Goal: Information Seeking & Learning: Learn about a topic

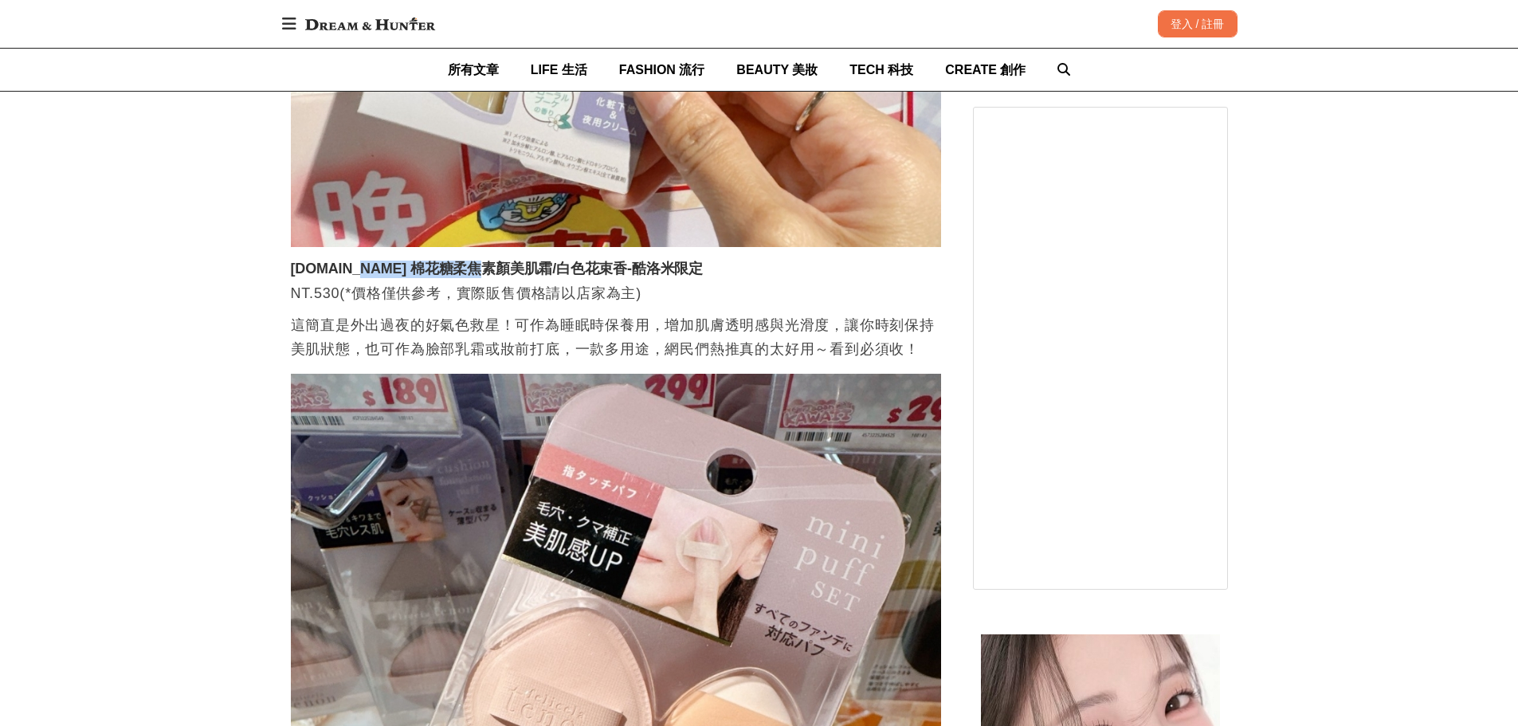
scroll to position [0, 1951]
drag, startPoint x: 348, startPoint y: 275, endPoint x: 580, endPoint y: 272, distance: 231.9
click at [580, 272] on h3 "[DOMAIN_NAME] 棉花糖柔焦素顏美肌霜/白色花束香-酷洛米限定" at bounding box center [616, 270] width 650 height 18
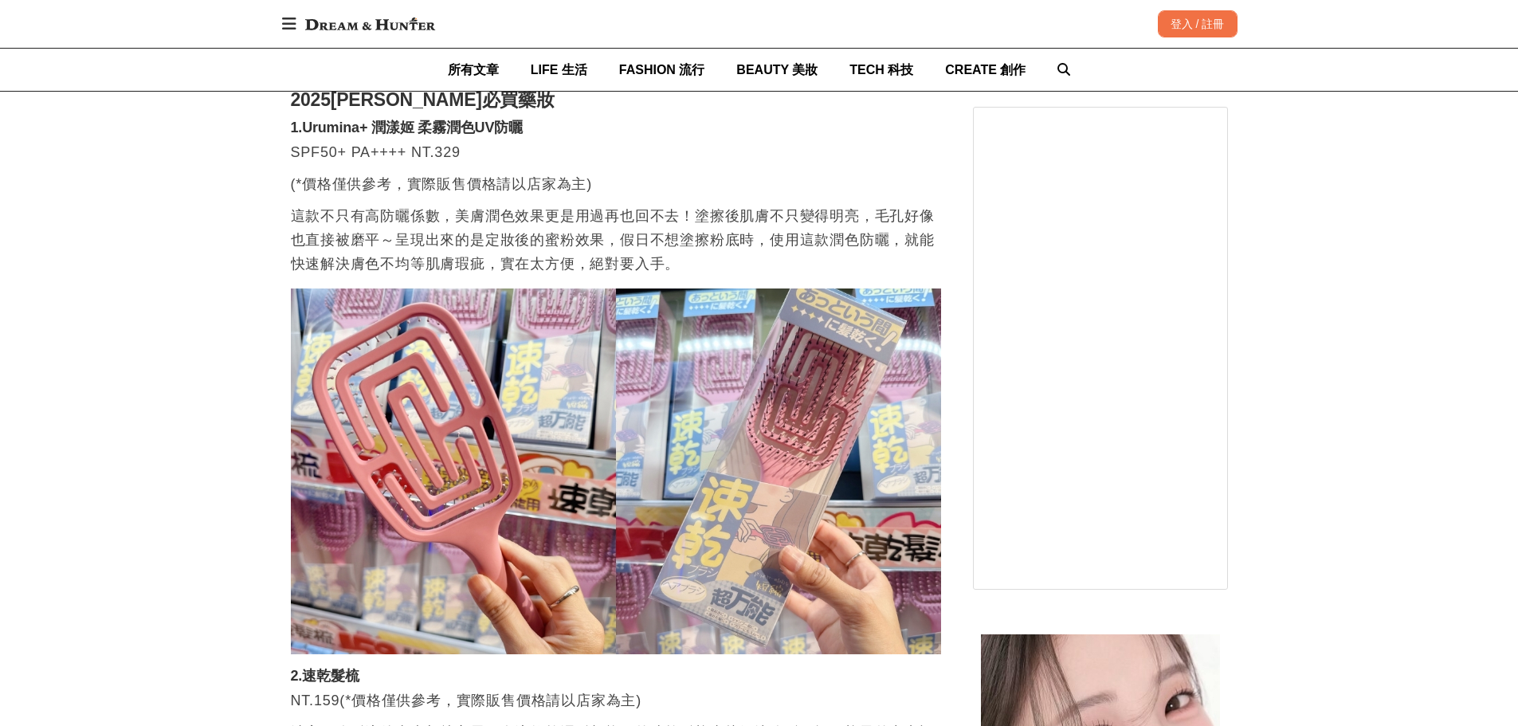
scroll to position [0, 650]
drag, startPoint x: 339, startPoint y: 104, endPoint x: 411, endPoint y: 112, distance: 72.2
click at [411, 112] on h2 "2025[PERSON_NAME]必買藥妝" at bounding box center [616, 100] width 650 height 22
copy h2 "[PERSON_NAME]"
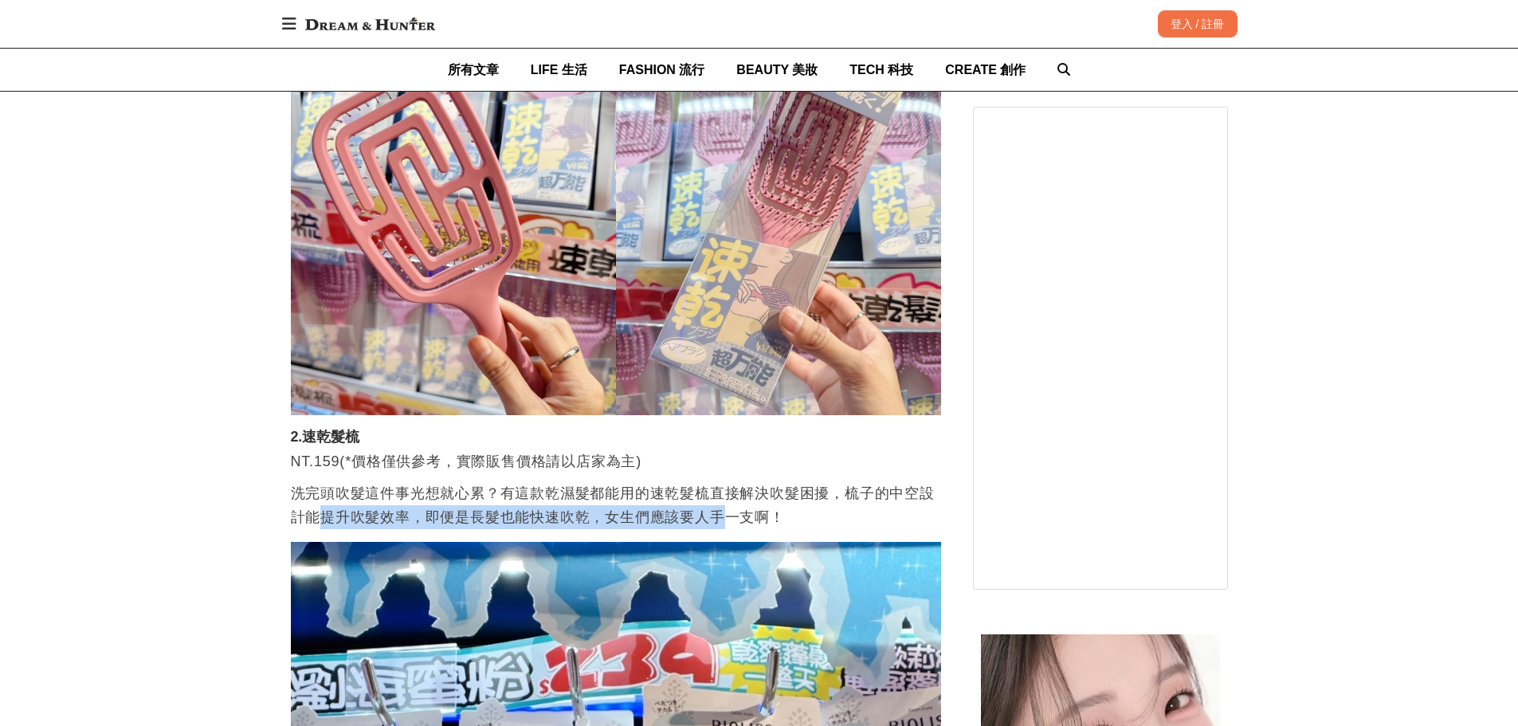
drag, startPoint x: 323, startPoint y: 525, endPoint x: 727, endPoint y: 523, distance: 404.8
click at [727, 523] on p "洗完頭吹髮這件事光想就心累？有這款乾濕髮都能用的速乾髮梳直接解決吹髮困擾，梳子的中空設計能提升吹髮效率，即便是長髮也能快速吹乾，女生們應該要人手一支啊！" at bounding box center [616, 505] width 650 height 48
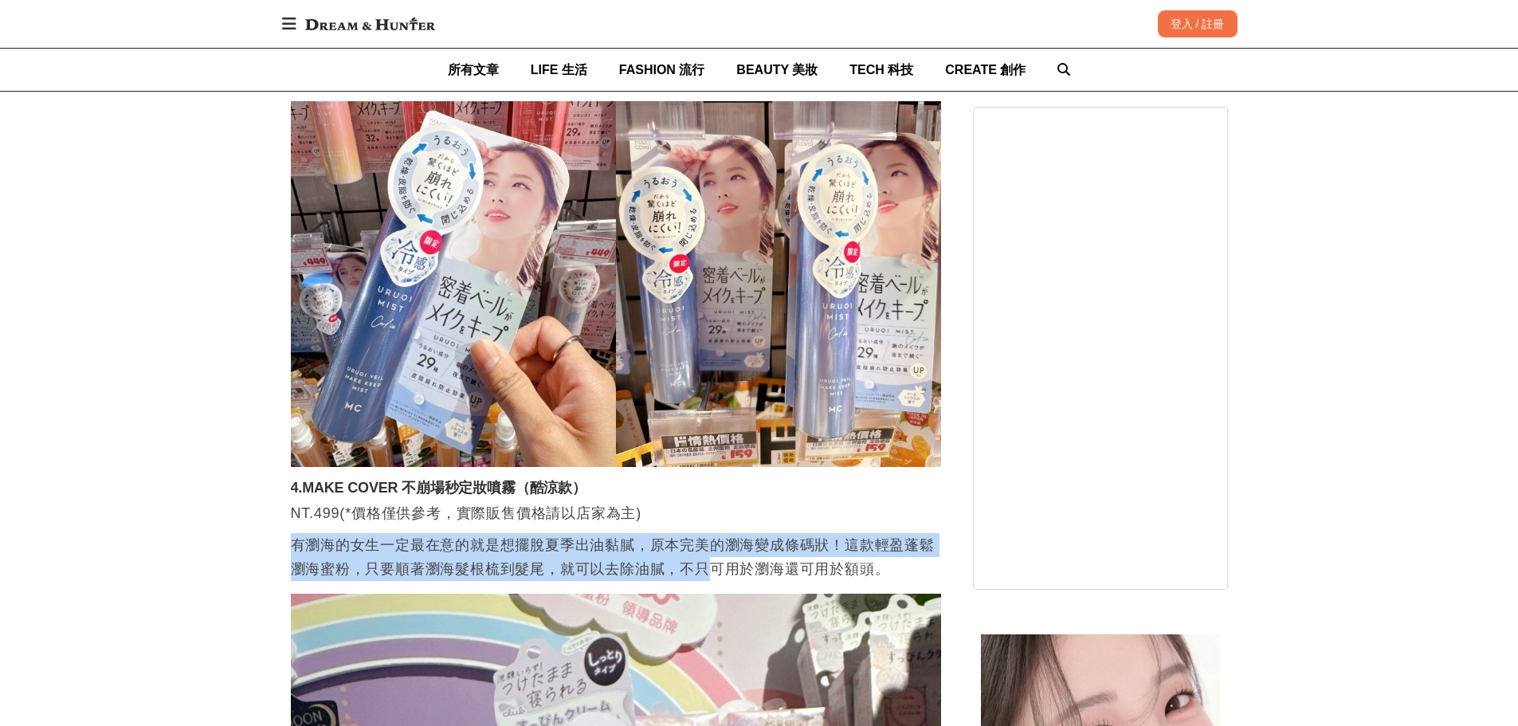
scroll to position [0, 1300]
drag, startPoint x: 296, startPoint y: 552, endPoint x: 914, endPoint y: 572, distance: 618.6
click at [847, 570] on p "有瀏海的女生一定最在意的就是想擺脫夏季出油黏膩，原本完美的瀏海變成條碼狀！這款輕盈蓬鬆瀏海蜜粉，只要順著瀏海髮根梳到髮尾，就可以去除油膩，不只可用於瀏海還可用…" at bounding box center [616, 557] width 650 height 48
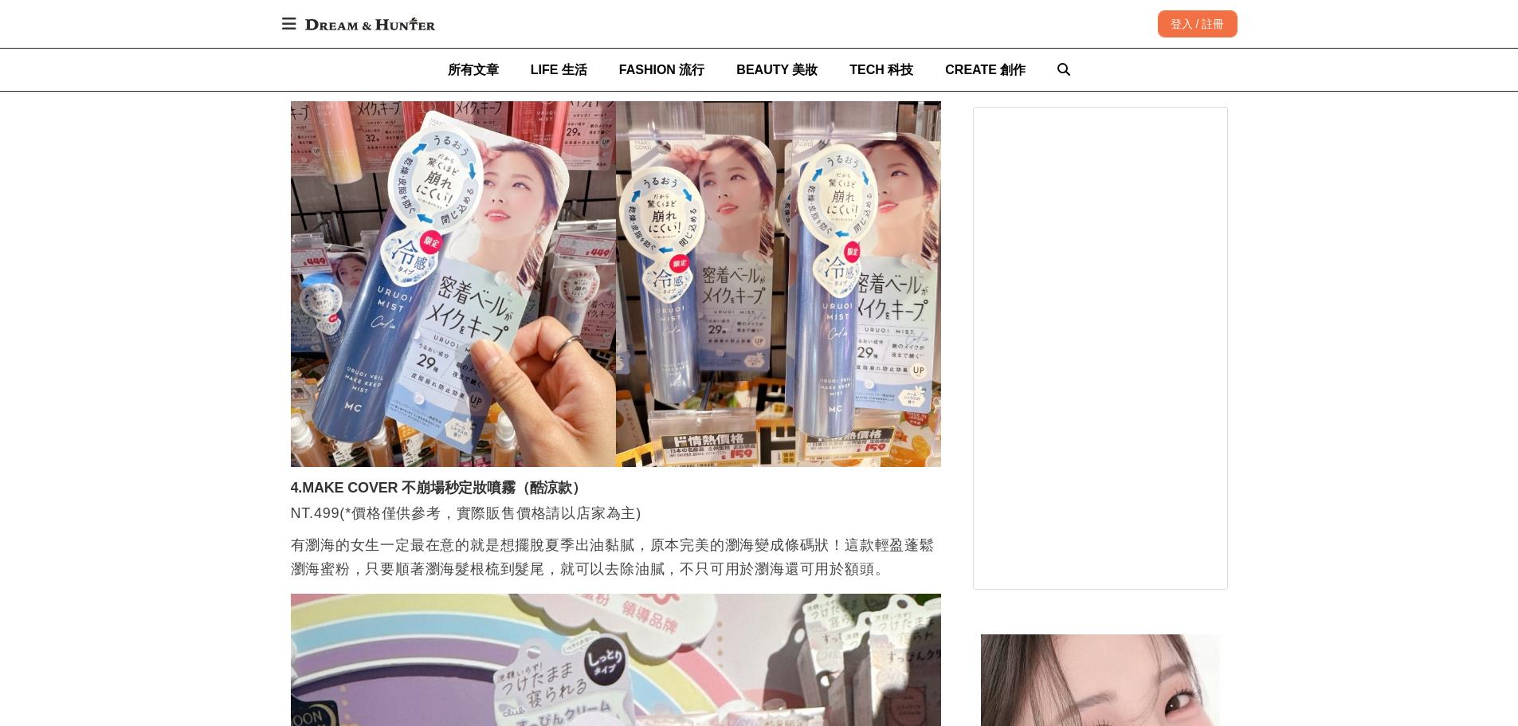
click at [727, 508] on p "NT.499(*價格僅供參考，實際販售價格請以店家為主)" at bounding box center [616, 513] width 650 height 24
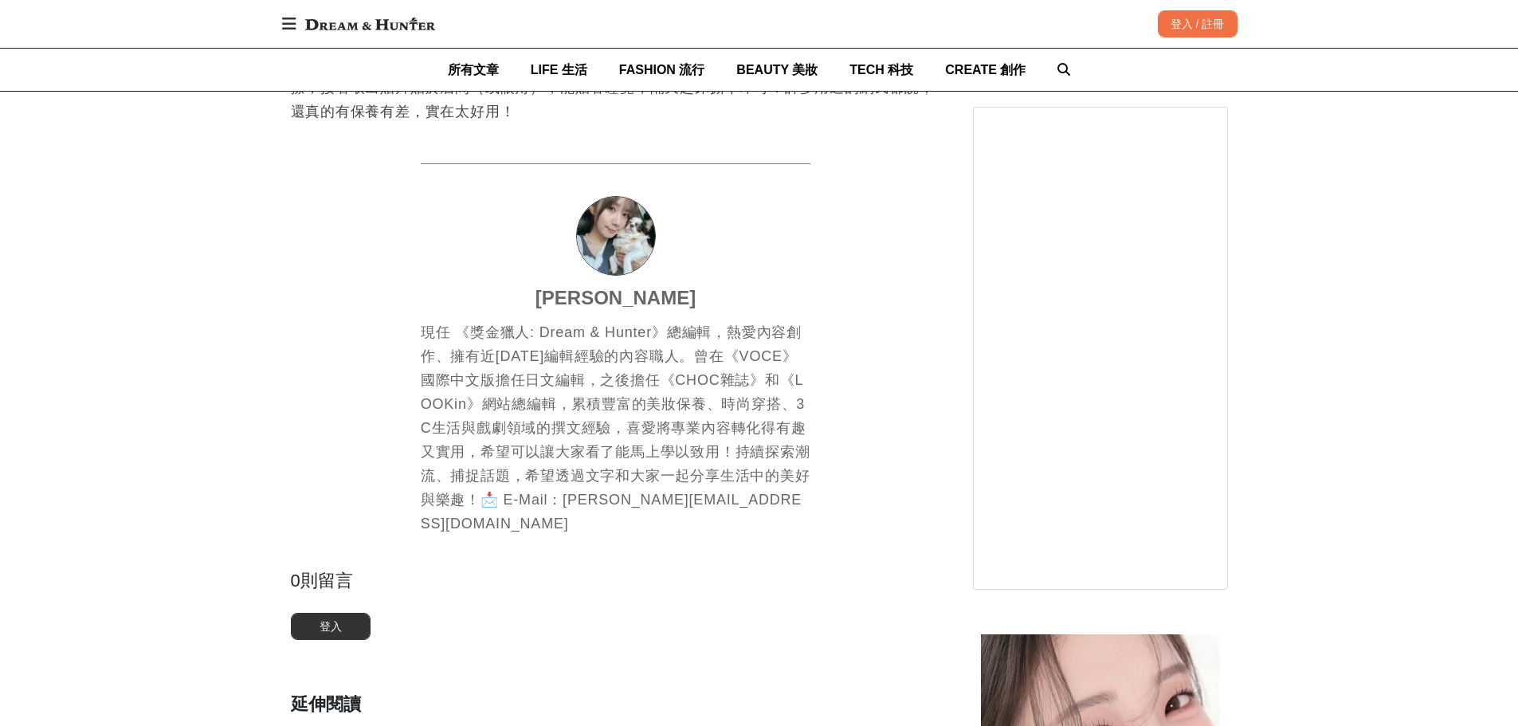
scroll to position [6534, 0]
